Goal: Transaction & Acquisition: Purchase product/service

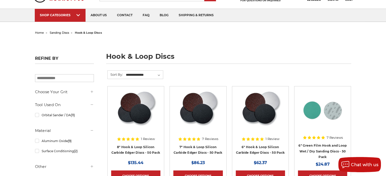
scroll to position [51, 0]
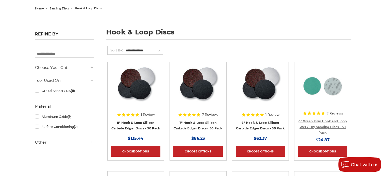
click at [326, 120] on link "6" Green Film Hook and Loop Wet / Dry Sanding Discs - 50 Pack" at bounding box center [323, 127] width 48 height 15
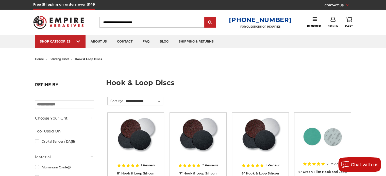
click at [117, 22] on input "Search" at bounding box center [152, 22] width 105 height 11
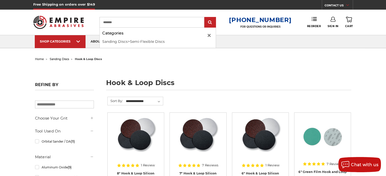
type input "********"
click at [205, 18] on input "submit" at bounding box center [210, 23] width 10 height 10
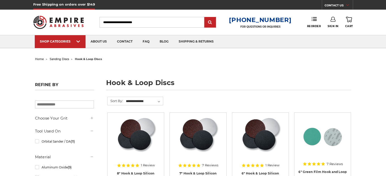
scroll to position [76, 0]
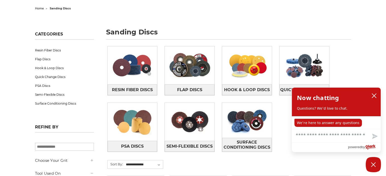
scroll to position [76, 0]
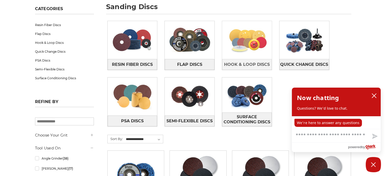
click at [256, 44] on img at bounding box center [247, 40] width 50 height 35
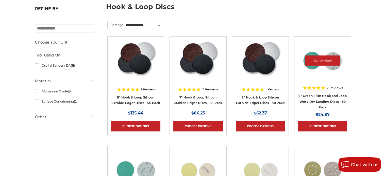
scroll to position [76, 0]
click at [320, 94] on link "6" Green Film Hook and Loop Wet / Dry Sanding Discs - 50 Pack" at bounding box center [323, 101] width 48 height 15
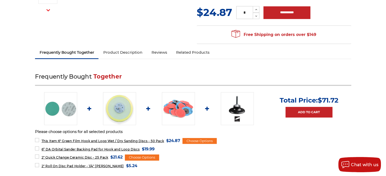
scroll to position [127, 0]
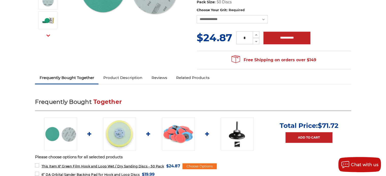
click at [128, 76] on link "Product Description" at bounding box center [123, 77] width 48 height 11
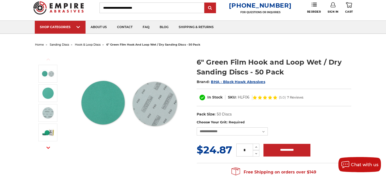
scroll to position [0, 0]
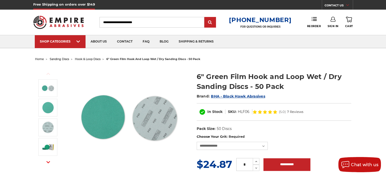
click at [109, 21] on input "Search" at bounding box center [152, 22] width 105 height 11
